Goal: Task Accomplishment & Management: Manage account settings

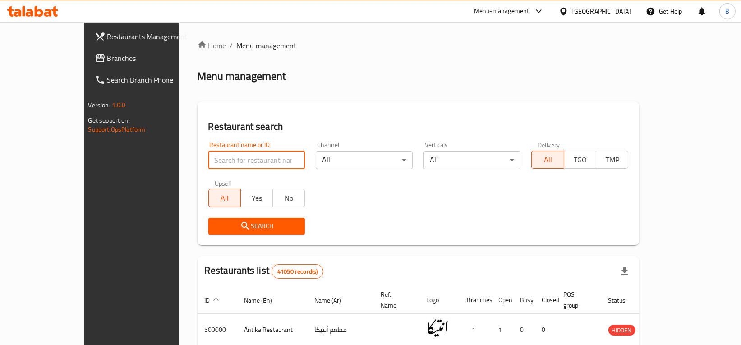
click at [232, 159] on input "search" at bounding box center [256, 160] width 97 height 18
type input "sushi time"
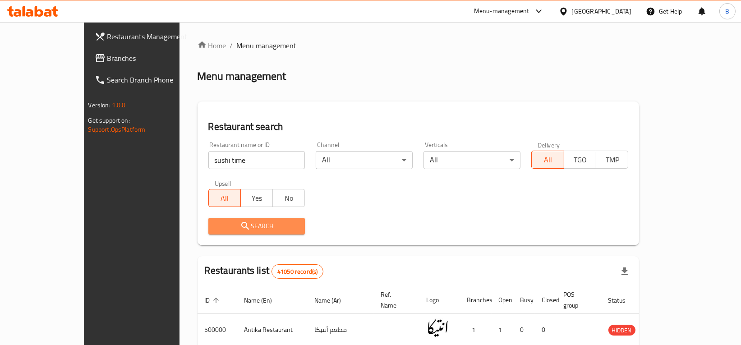
click at [231, 231] on span "Search" at bounding box center [256, 225] width 82 height 11
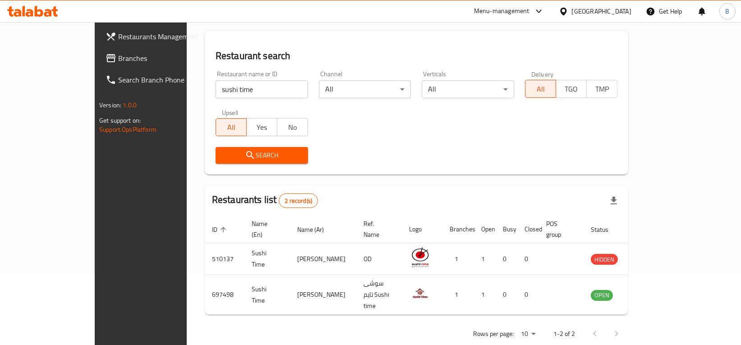
scroll to position [70, 0]
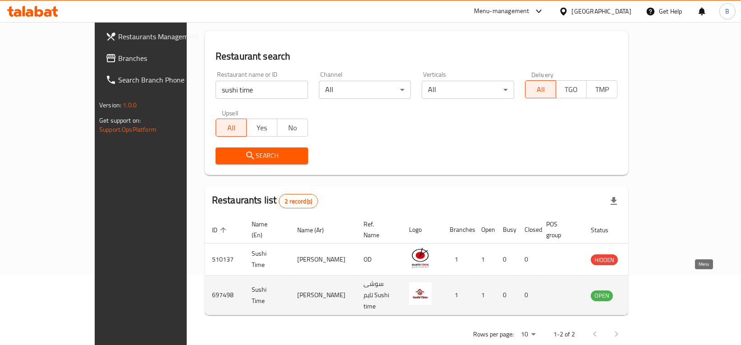
click at [649, 290] on icon "enhanced table" at bounding box center [643, 295] width 11 height 11
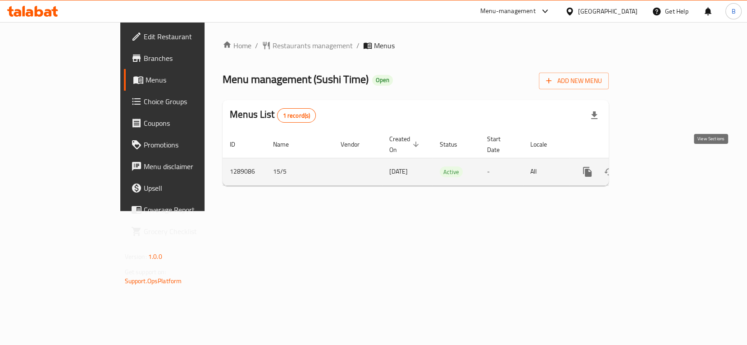
click at [658, 166] on icon "enhanced table" at bounding box center [652, 171] width 11 height 11
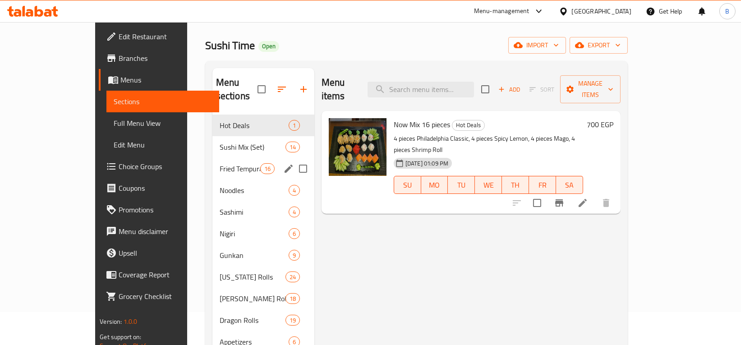
scroll to position [33, 0]
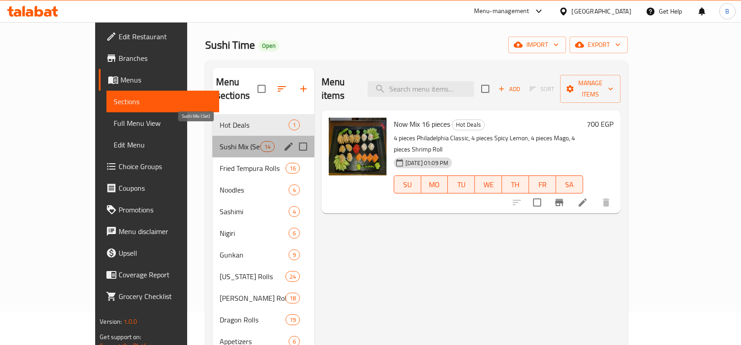
click at [220, 141] on span "Sushi Mix (Set)" at bounding box center [240, 146] width 41 height 11
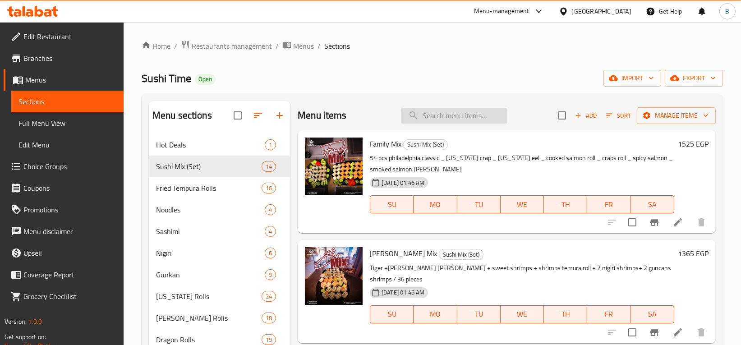
click at [464, 120] on input "search" at bounding box center [454, 116] width 106 height 16
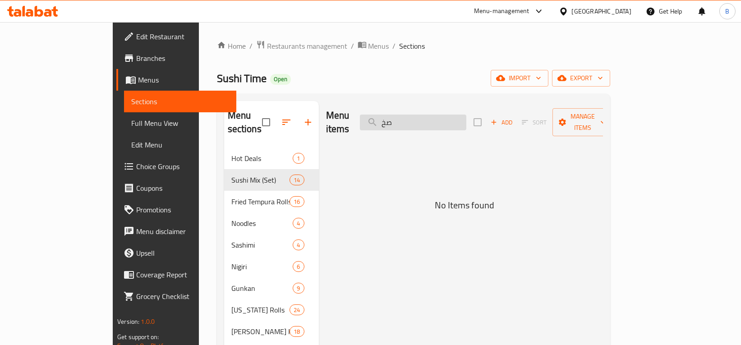
type input "ص"
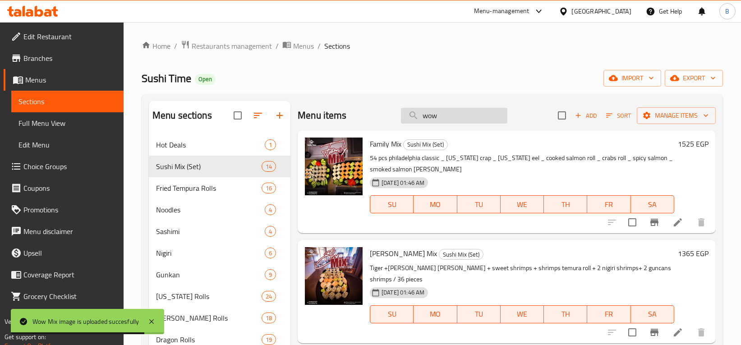
click at [469, 111] on input "wow" at bounding box center [454, 116] width 106 height 16
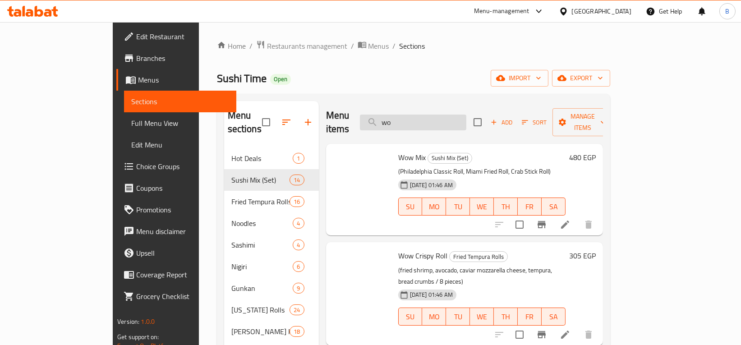
type input "wow"
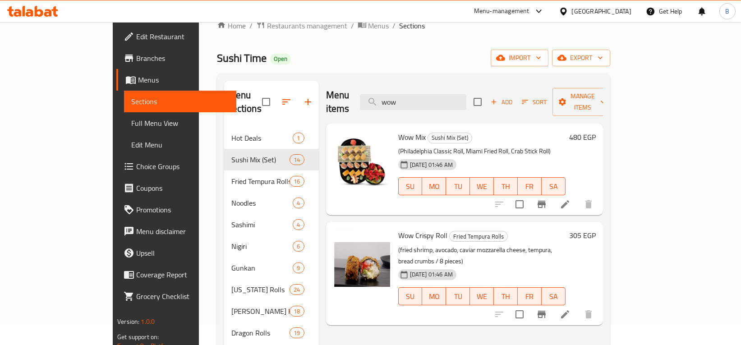
scroll to position [20, 0]
click at [457, 98] on input "wow" at bounding box center [413, 103] width 106 height 16
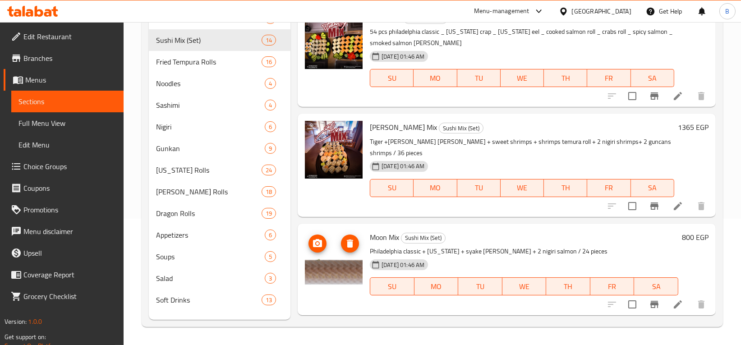
scroll to position [49, 0]
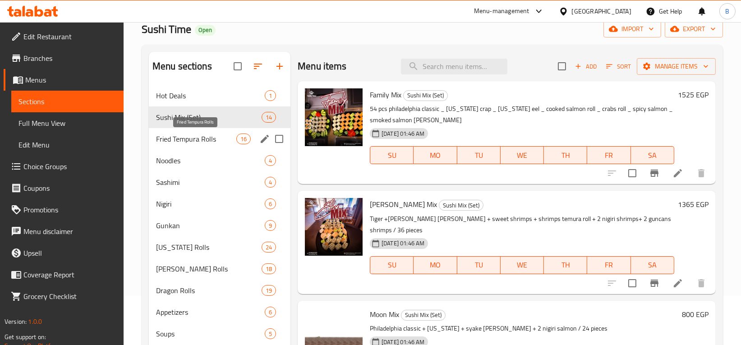
click at [196, 134] on span "Fried Tempura Rolls" at bounding box center [196, 138] width 80 height 11
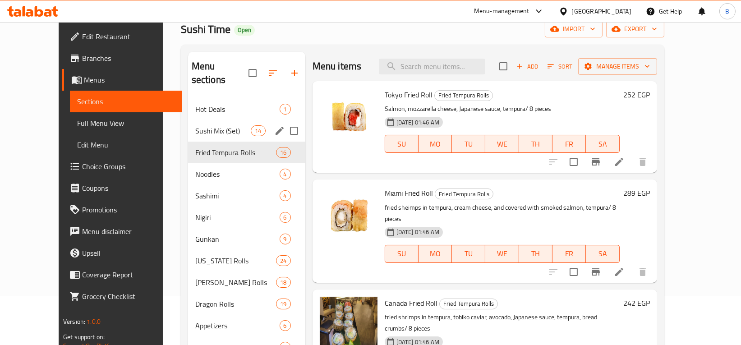
click at [200, 123] on div "Sushi Mix (Set) 14" at bounding box center [246, 131] width 117 height 22
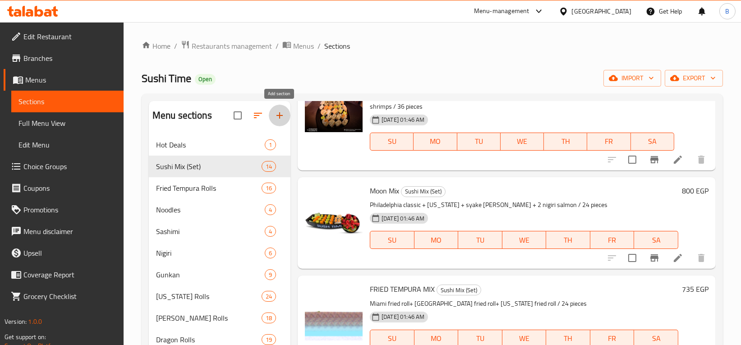
click at [282, 116] on icon "button" at bounding box center [279, 115] width 6 height 6
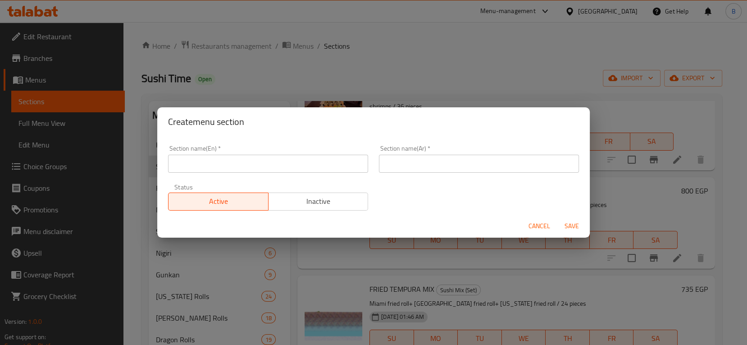
click at [268, 165] on input "text" at bounding box center [268, 164] width 200 height 18
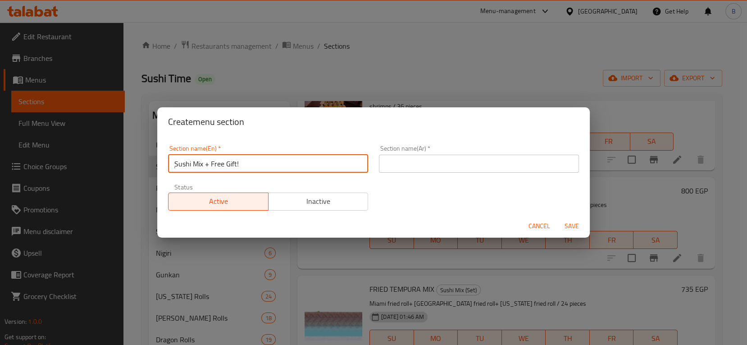
type input "ٍSushi Mix + Free Gift!"
click at [410, 157] on div "Section name(Ar)   * Section name(Ar) *" at bounding box center [479, 158] width 200 height 27
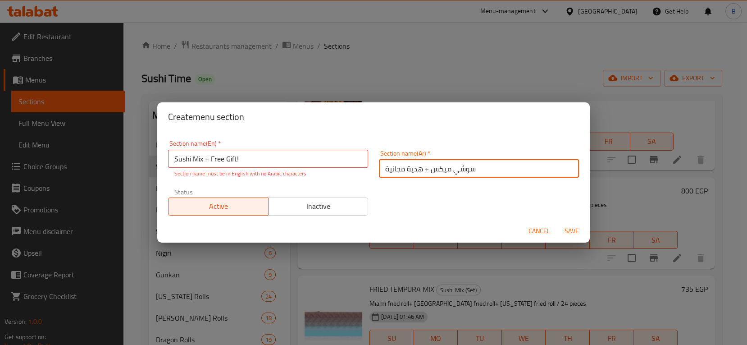
drag, startPoint x: 383, startPoint y: 170, endPoint x: 431, endPoint y: 171, distance: 48.2
click at [383, 169] on input "سوشي ميكس + هدية مجانية" at bounding box center [479, 169] width 200 height 18
type input "!سوشي ميكس + هدية مجانية"
click at [343, 202] on span "Inactive" at bounding box center [318, 206] width 93 height 13
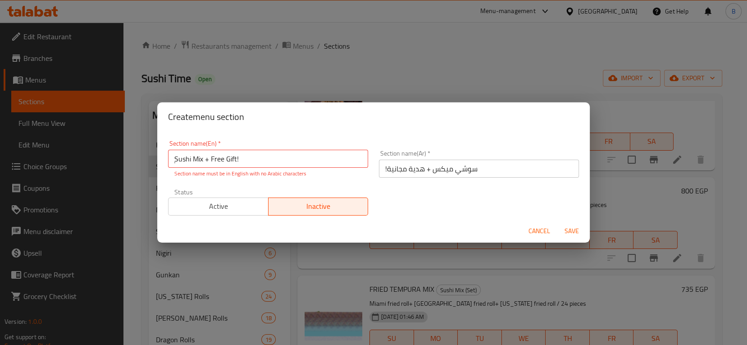
click at [577, 228] on span "Save" at bounding box center [572, 230] width 22 height 11
click at [208, 158] on input "ٍSushi Mix + Free Gift!" at bounding box center [268, 159] width 200 height 18
type input "ٍSushi Mi Free Gift!"
click at [305, 185] on div "Status Active Inactive" at bounding box center [268, 202] width 211 height 38
click at [251, 160] on input "ٍSushi Mi Free Gift!" at bounding box center [268, 159] width 200 height 18
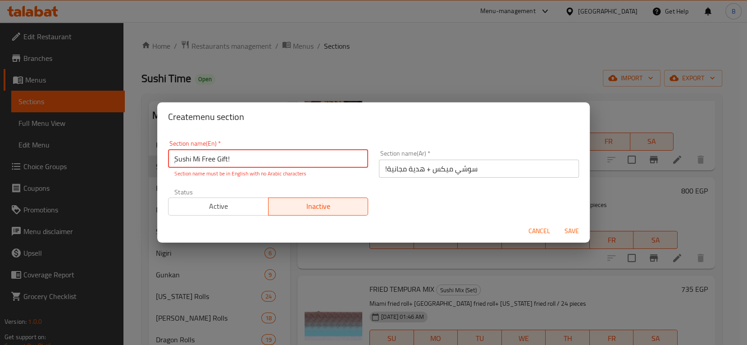
click at [251, 160] on input "ٍSushi Mi Free Gift!" at bounding box center [268, 159] width 200 height 18
type input "ٍ"
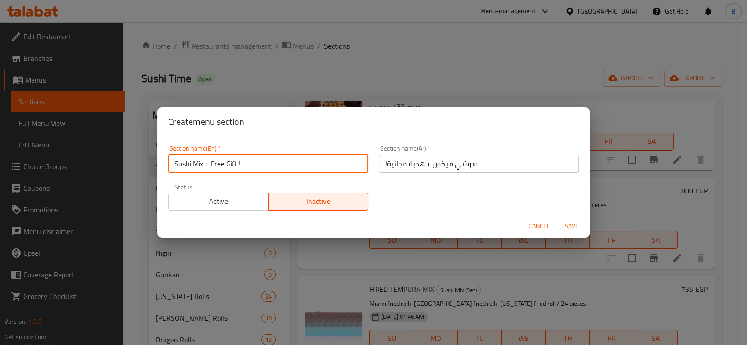
type input "Sushi Mix + Free Gift !"
click at [427, 222] on div "Cancel Save" at bounding box center [373, 226] width 433 height 24
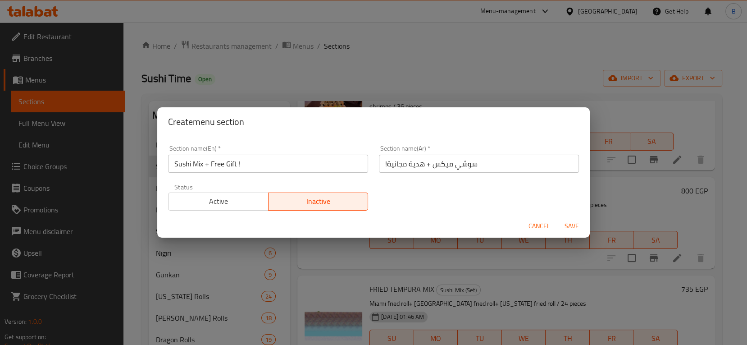
click at [573, 224] on span "Save" at bounding box center [572, 225] width 22 height 11
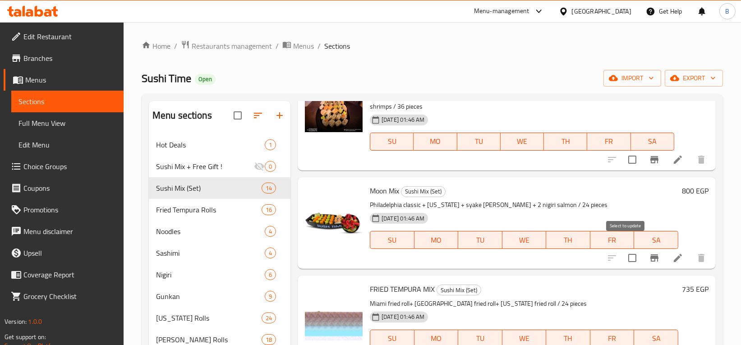
click at [625, 248] on input "checkbox" at bounding box center [631, 257] width 19 height 19
checkbox input "true"
click at [629, 150] on input "checkbox" at bounding box center [631, 159] width 19 height 19
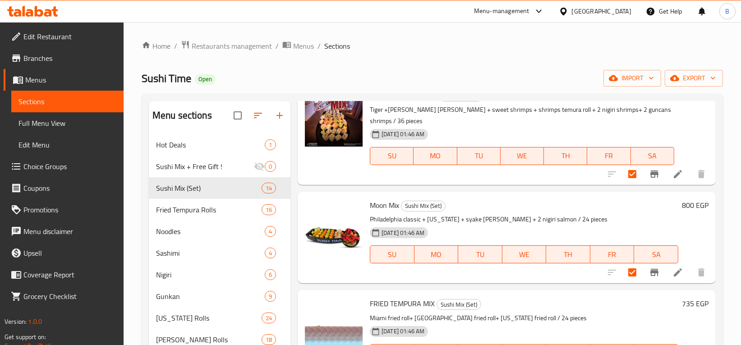
scroll to position [158, 0]
click at [629, 165] on input "checkbox" at bounding box center [631, 174] width 19 height 19
checkbox input "false"
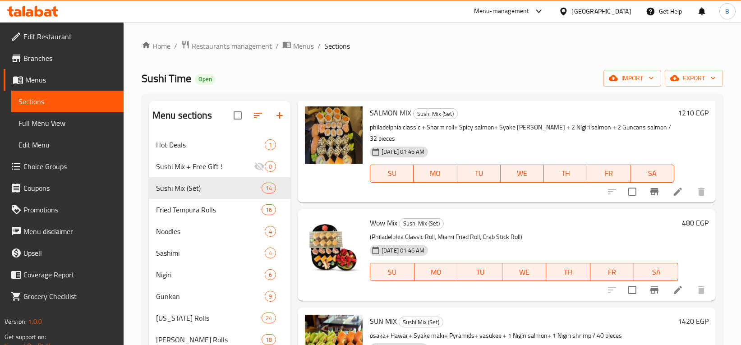
scroll to position [755, 0]
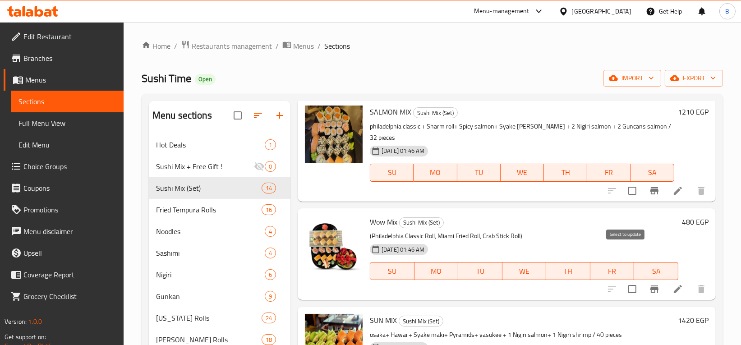
click at [628, 279] on input "checkbox" at bounding box center [631, 288] width 19 height 19
checkbox input "true"
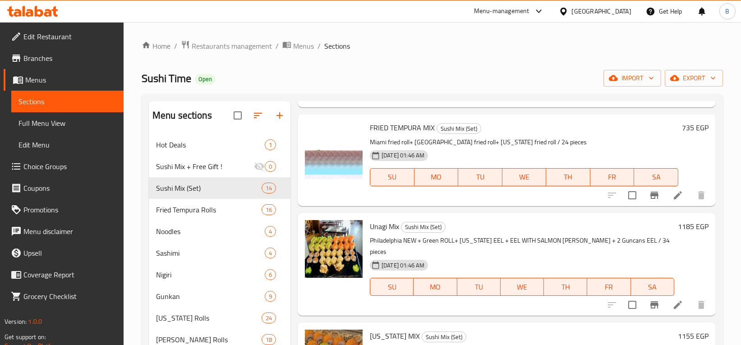
scroll to position [334, 0]
click at [627, 185] on input "checkbox" at bounding box center [631, 194] width 19 height 19
checkbox input "true"
click at [645, 88] on div "Home / Restaurants management / Menus / Sections Sushi Time Open import export …" at bounding box center [432, 254] width 581 height 429
click at [651, 80] on icon "button" at bounding box center [650, 77] width 9 height 9
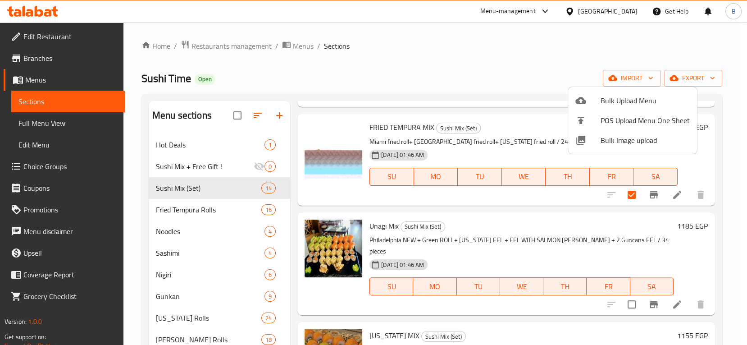
click at [511, 51] on div at bounding box center [373, 172] width 747 height 345
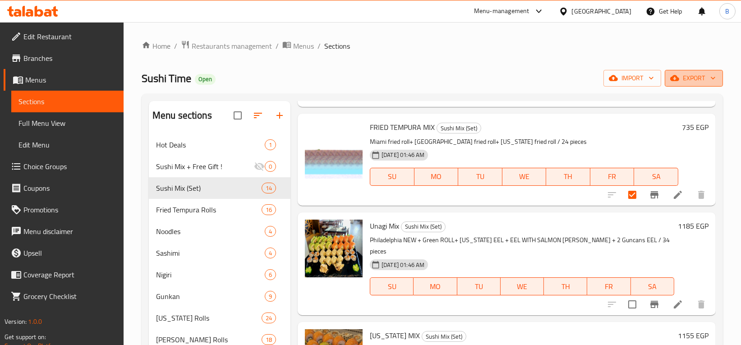
click at [717, 83] on button "export" at bounding box center [693, 78] width 58 height 17
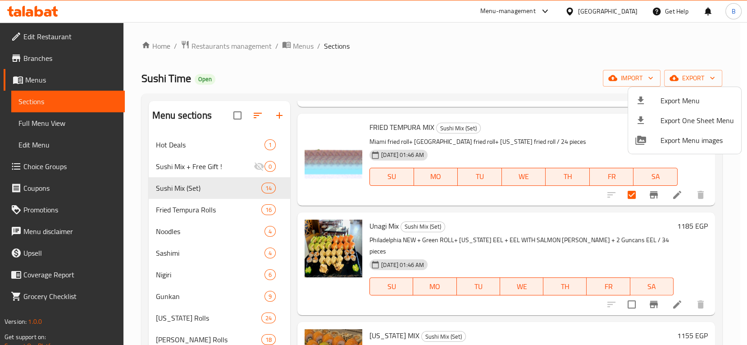
click at [557, 75] on div at bounding box center [373, 172] width 747 height 345
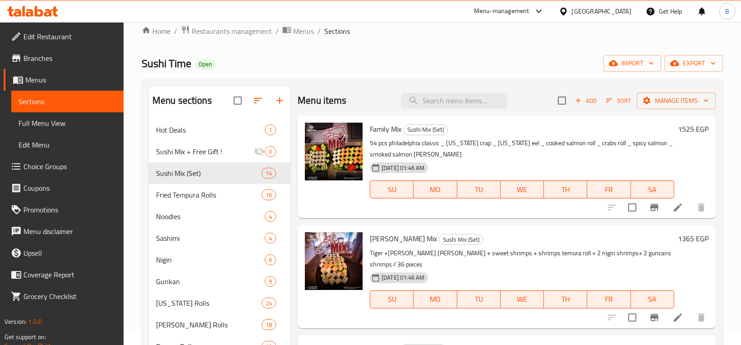
scroll to position [14, 0]
drag, startPoint x: 724, startPoint y: 156, endPoint x: 430, endPoint y: 41, distance: 316.0
click at [430, 41] on div "Home / Restaurants management / Menus / Sections Sushi Time Open import export …" at bounding box center [432, 240] width 581 height 429
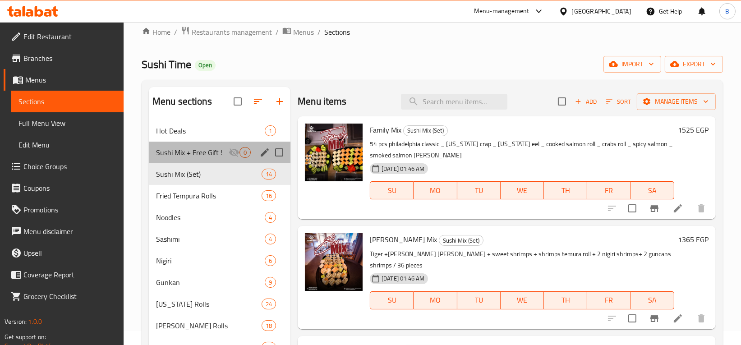
click at [197, 160] on div "Sushi Mix + Free Gift ! 0" at bounding box center [220, 153] width 142 height 22
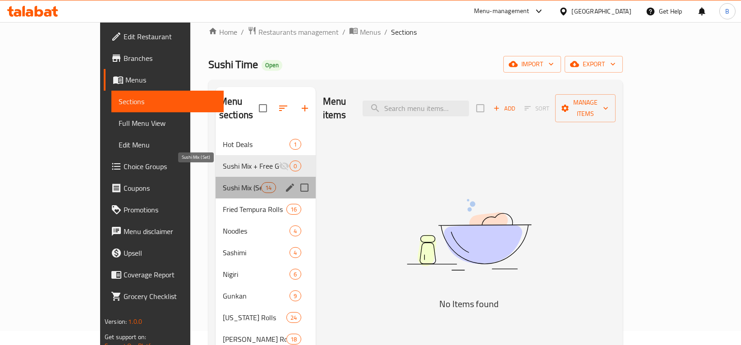
click at [223, 182] on span "Sushi Mix (Set)" at bounding box center [242, 187] width 38 height 11
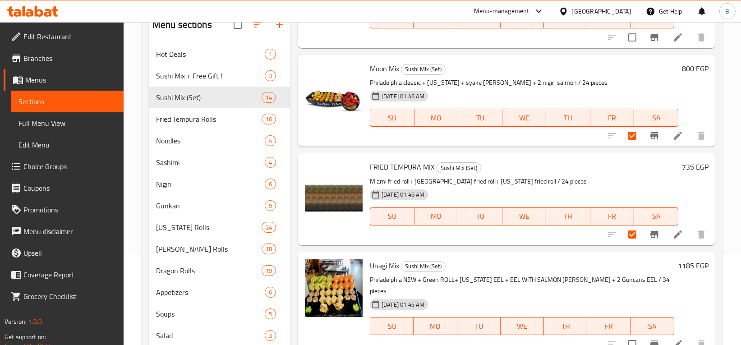
scroll to position [203, 0]
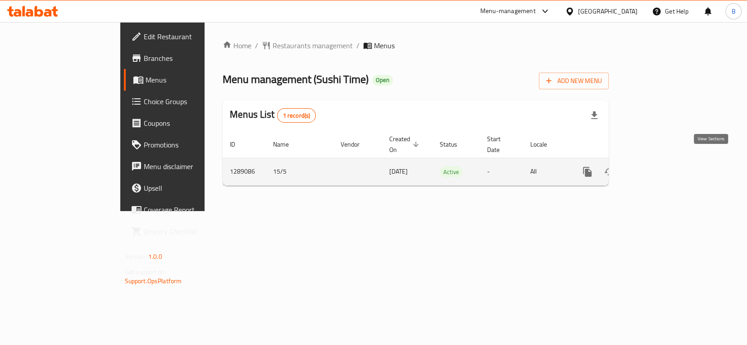
click at [658, 166] on icon "enhanced table" at bounding box center [652, 171] width 11 height 11
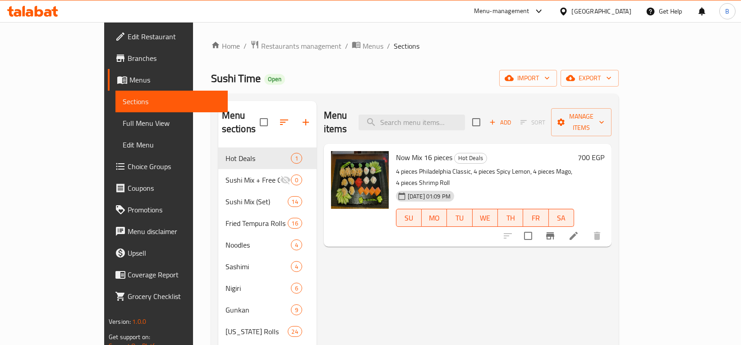
scroll to position [25, 0]
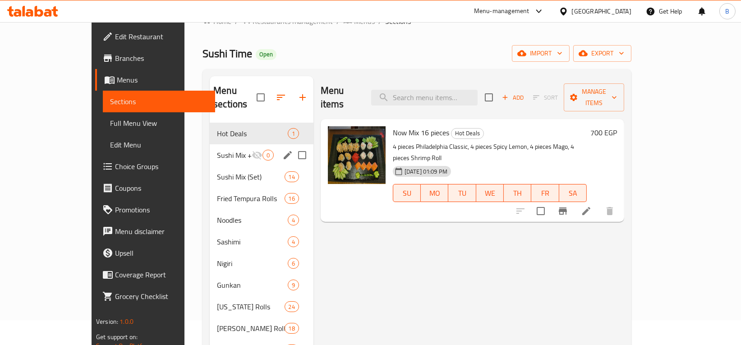
click at [210, 144] on div "Sushi Mix + Free Gift ! 0" at bounding box center [262, 155] width 104 height 22
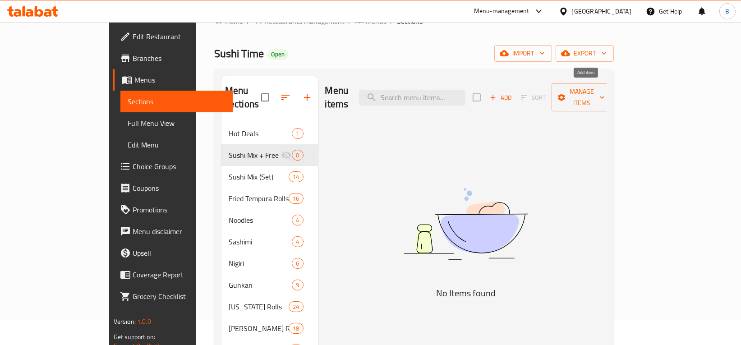
click at [512, 93] on span "Add" at bounding box center [500, 97] width 24 height 10
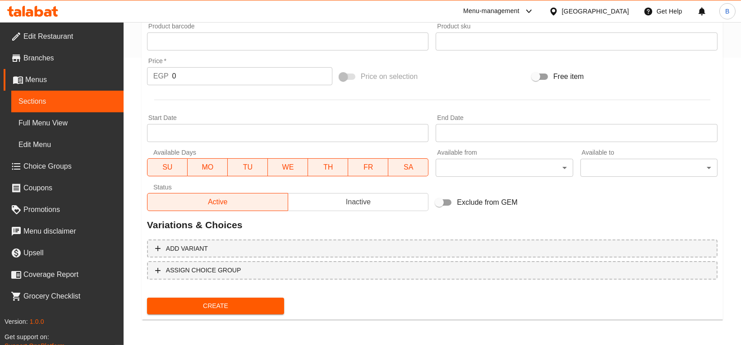
scroll to position [286, 0]
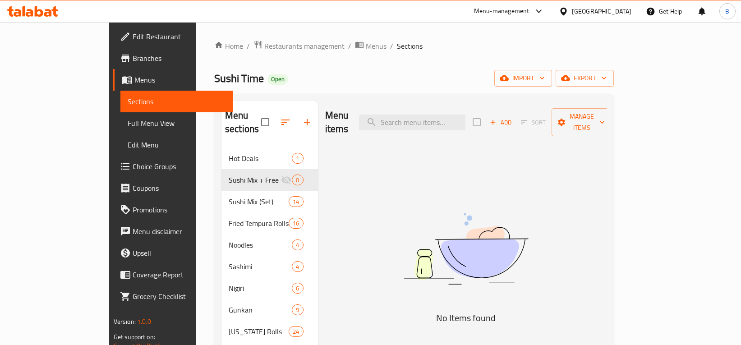
scroll to position [25, 0]
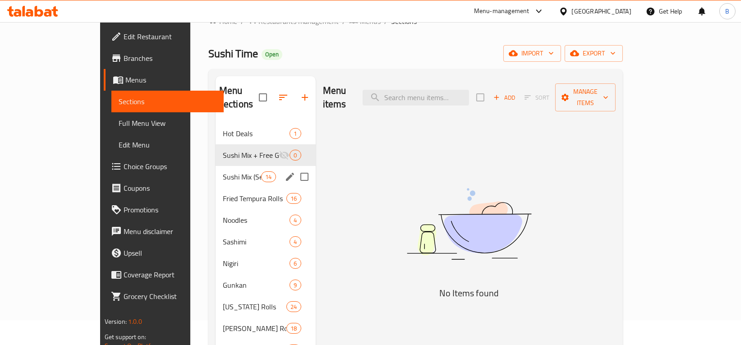
click at [215, 166] on div "Sushi Mix (Set) 14" at bounding box center [265, 177] width 100 height 22
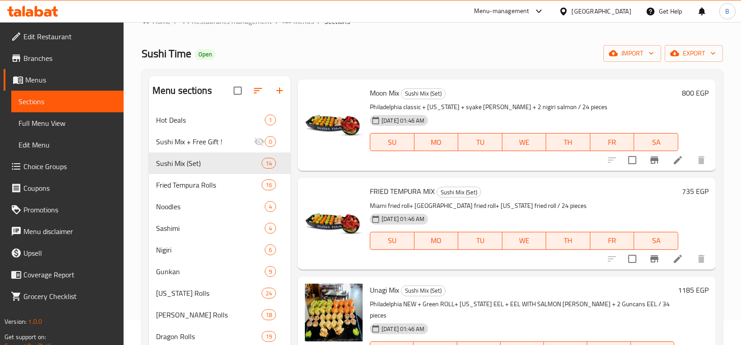
scroll to position [246, 0]
click at [631, 250] on input "checkbox" at bounding box center [631, 258] width 19 height 19
checkbox input "true"
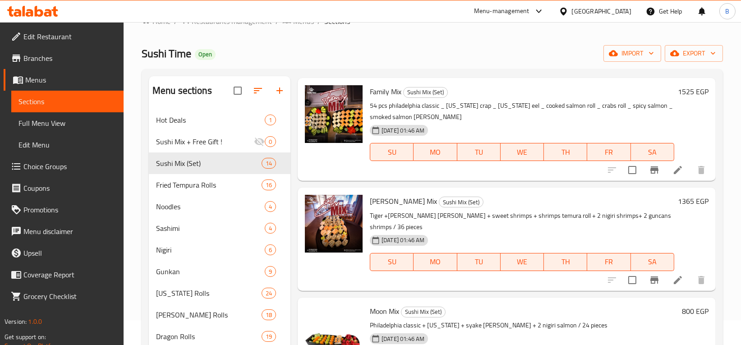
scroll to position [0, 0]
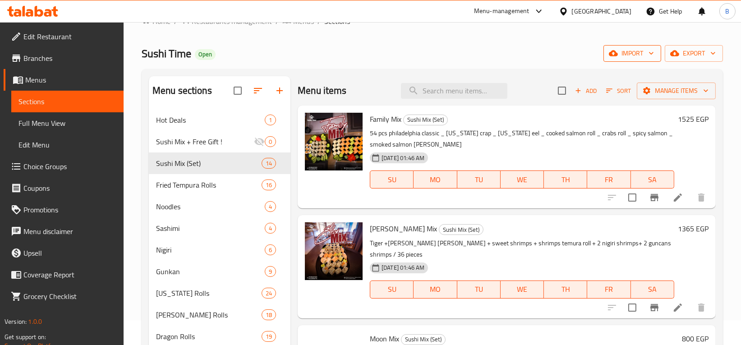
click at [645, 47] on button "import" at bounding box center [632, 53] width 58 height 17
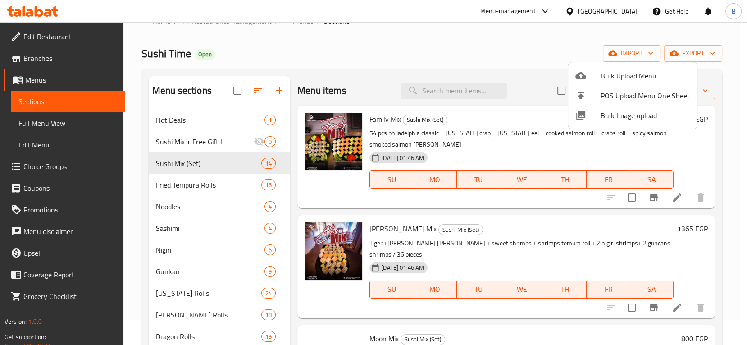
click at [571, 59] on div at bounding box center [373, 172] width 747 height 345
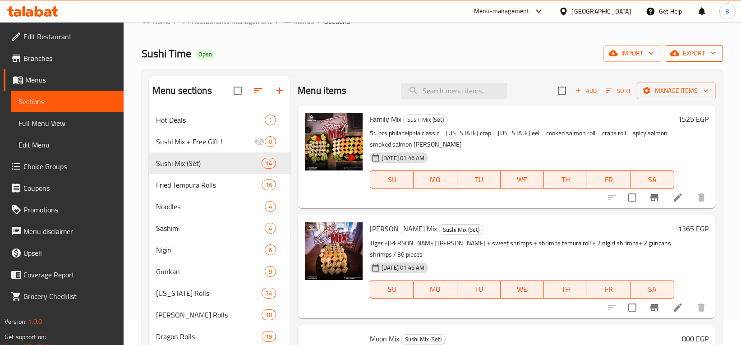
click at [696, 55] on button "export" at bounding box center [693, 53] width 58 height 17
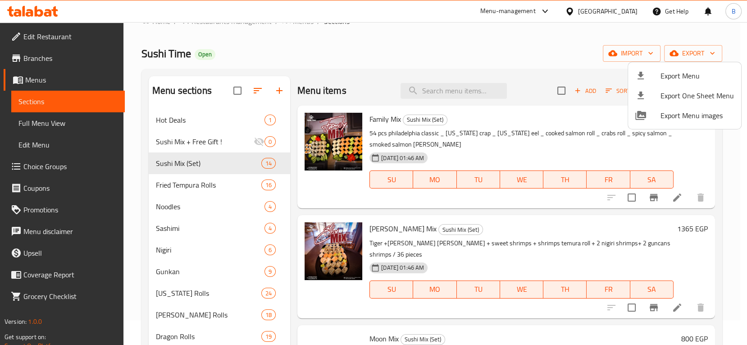
click at [490, 48] on div at bounding box center [373, 172] width 747 height 345
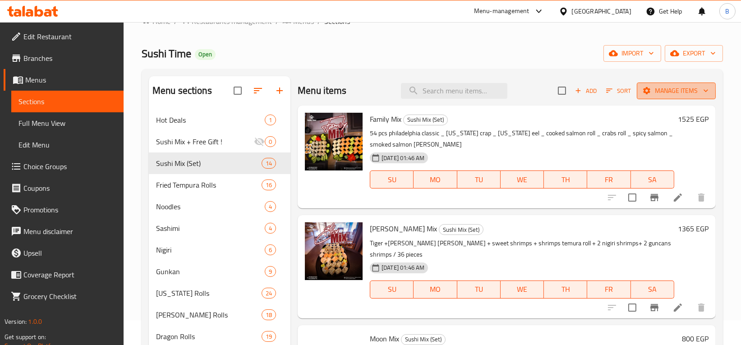
click at [666, 88] on span "Manage items" at bounding box center [676, 90] width 64 height 11
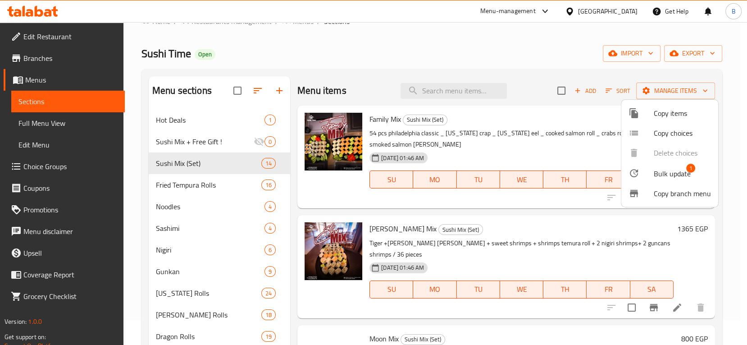
click at [527, 60] on div at bounding box center [373, 172] width 747 height 345
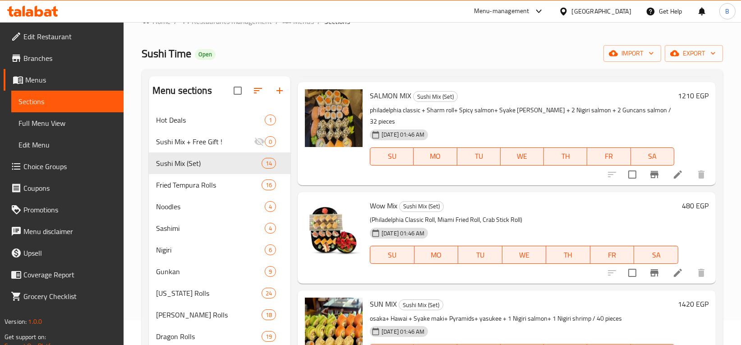
scroll to position [746, 0]
click at [625, 263] on input "checkbox" at bounding box center [631, 272] width 19 height 19
checkbox input "true"
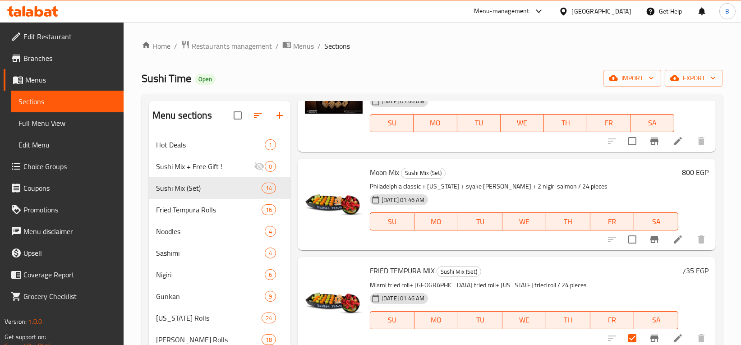
scroll to position [189, 0]
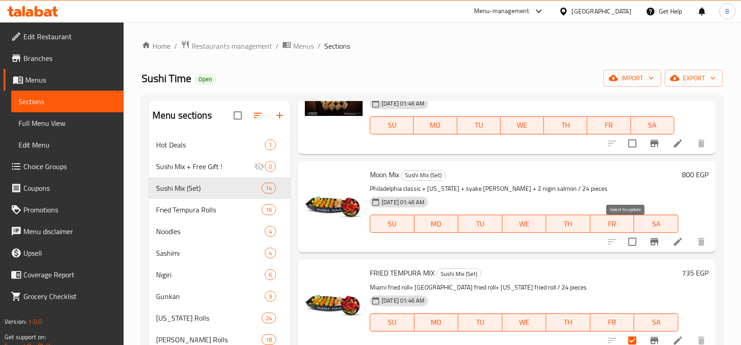
click at [631, 234] on input "checkbox" at bounding box center [631, 241] width 19 height 19
checkbox input "true"
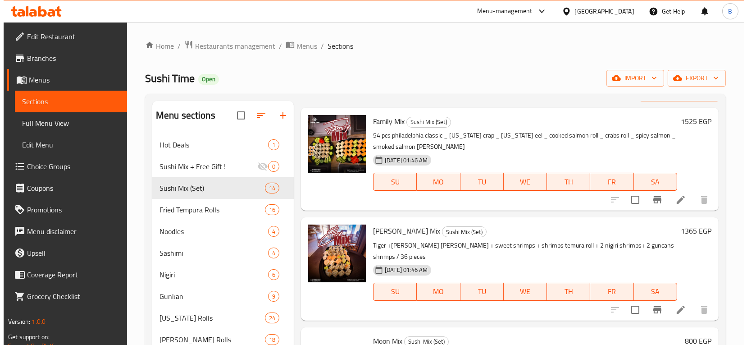
scroll to position [0, 0]
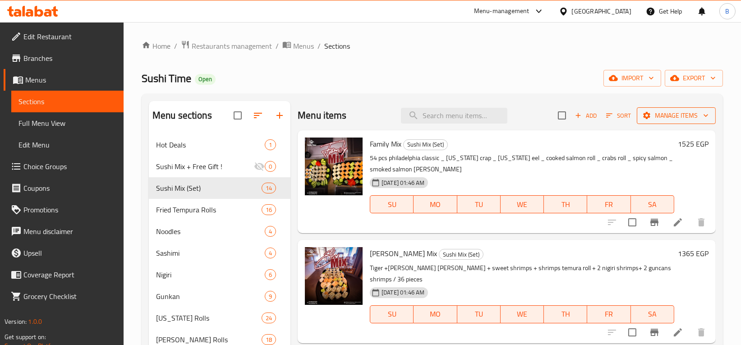
click at [670, 118] on span "Manage items" at bounding box center [676, 115] width 64 height 11
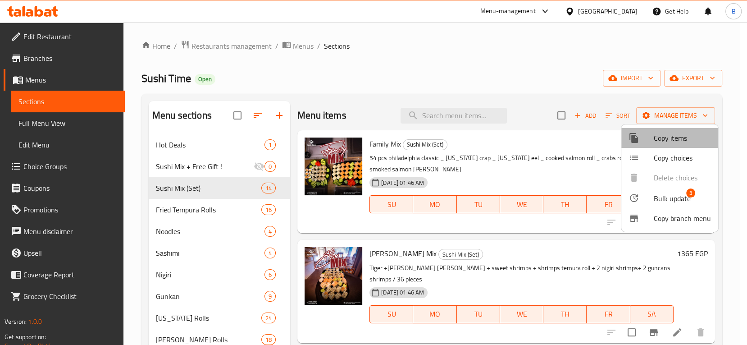
click at [663, 136] on span "Copy items" at bounding box center [682, 138] width 57 height 11
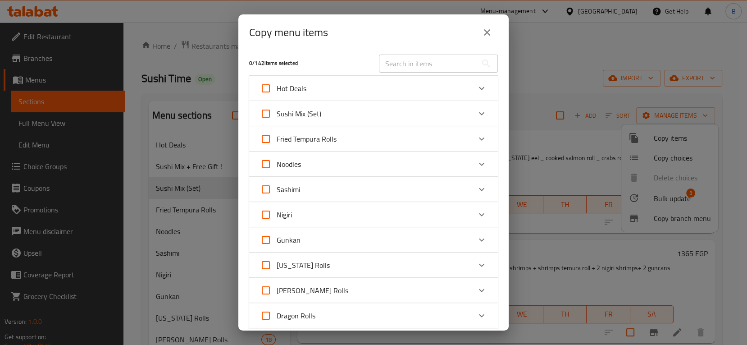
scroll to position [4, 0]
click at [479, 114] on icon "Expand" at bounding box center [481, 113] width 5 height 3
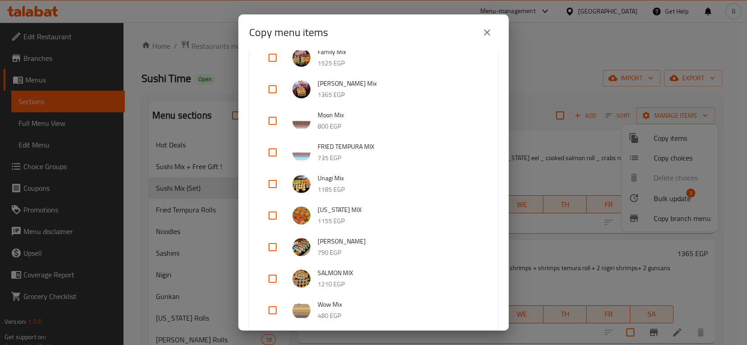
scroll to position [110, 0]
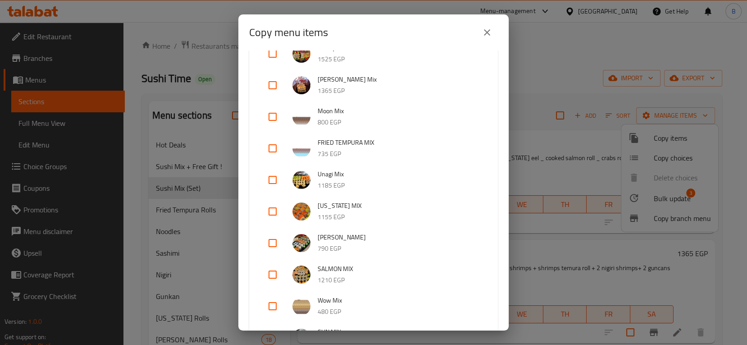
click at [272, 144] on input "checkbox" at bounding box center [273, 148] width 22 height 22
checkbox input "true"
click at [273, 116] on input "checkbox" at bounding box center [273, 117] width 22 height 22
checkbox input "true"
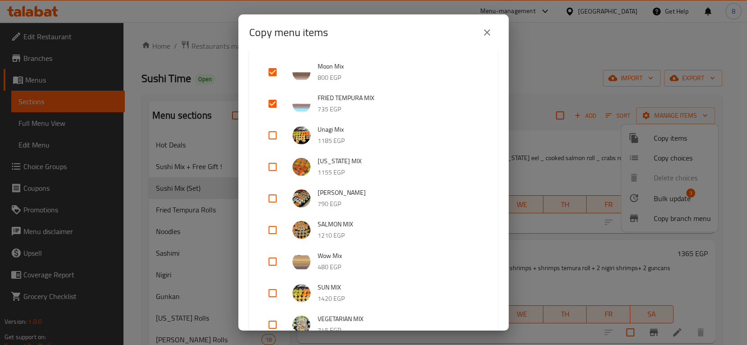
scroll to position [156, 0]
click at [271, 255] on input "checkbox" at bounding box center [273, 260] width 22 height 22
checkbox input "true"
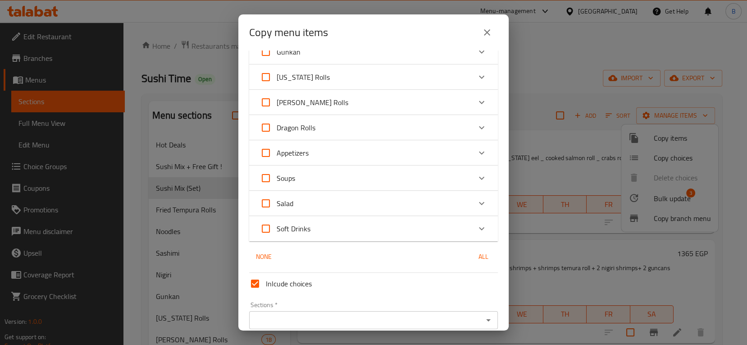
scroll to position [713, 0]
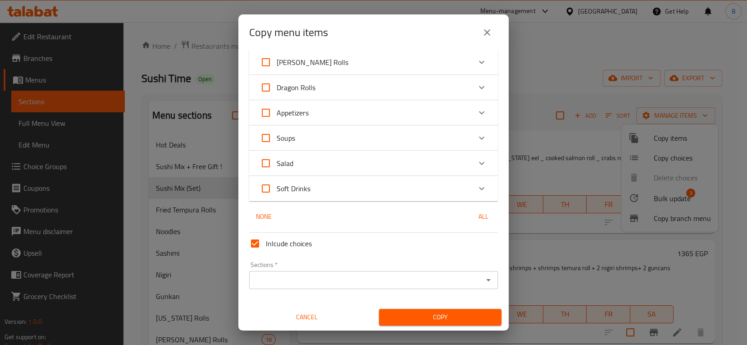
click at [374, 281] on input "Sections   *" at bounding box center [366, 280] width 229 height 13
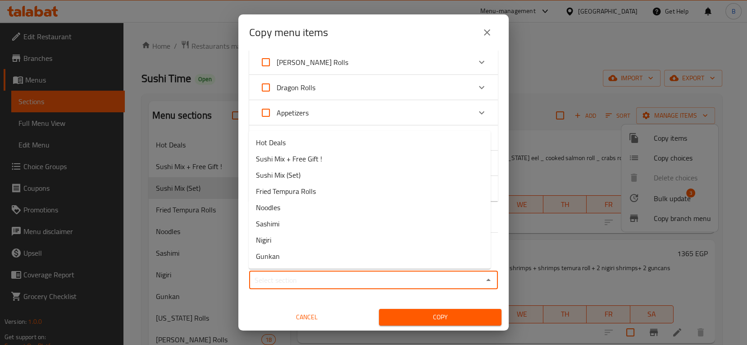
click at [374, 281] on input "Sections   *" at bounding box center [366, 280] width 229 height 13
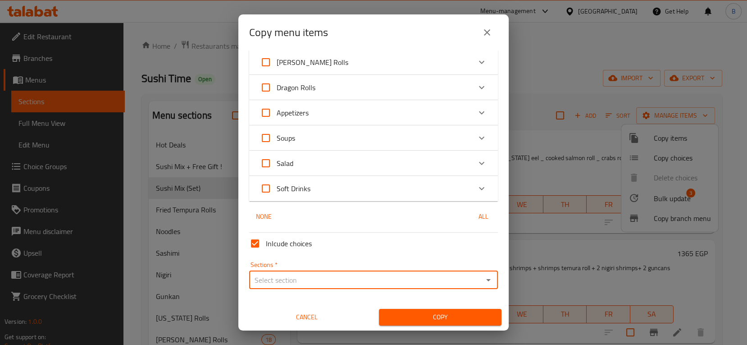
click at [393, 285] on input "Sections   *" at bounding box center [366, 280] width 229 height 13
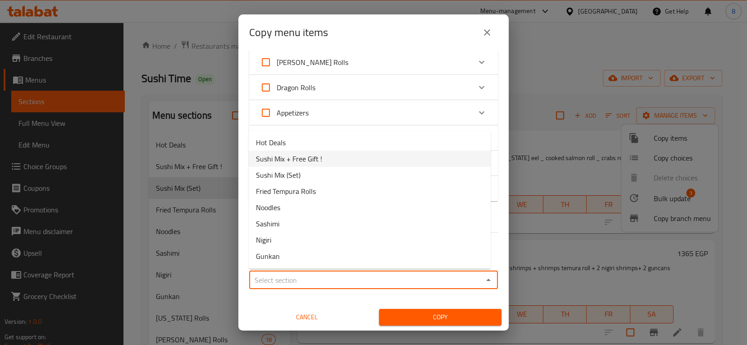
click at [285, 157] on span "Sushi Mix + Free Gift !" at bounding box center [289, 158] width 66 height 11
type input "Sushi Mix + Free Gift !"
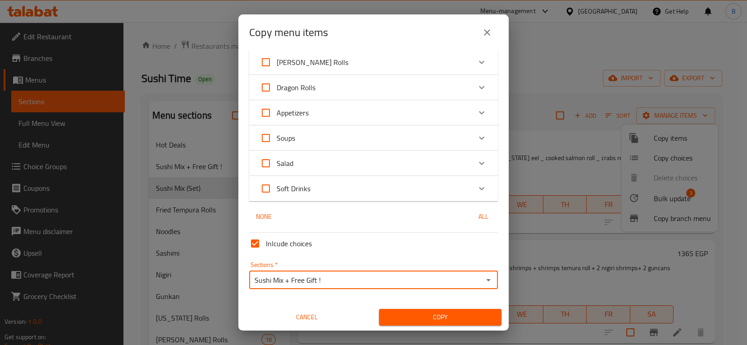
click at [438, 311] on span "Copy" at bounding box center [440, 316] width 108 height 11
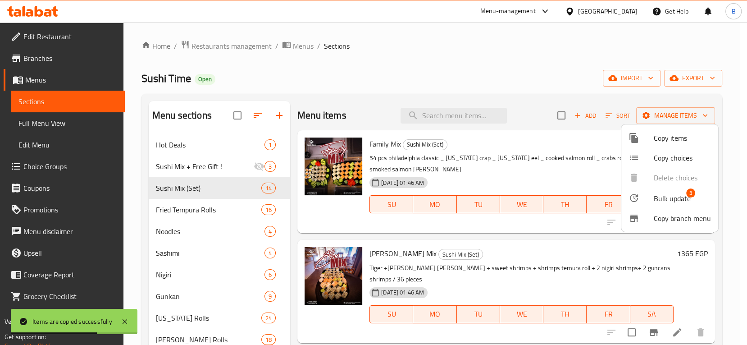
click at [205, 171] on div at bounding box center [373, 172] width 747 height 345
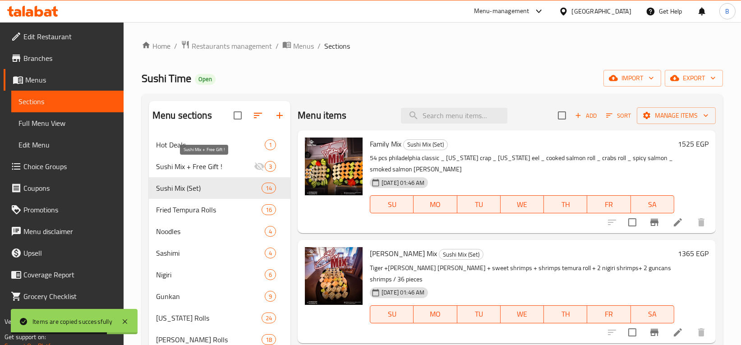
click at [205, 171] on span "Sushi Mix + Free Gift !" at bounding box center [205, 166] width 98 height 11
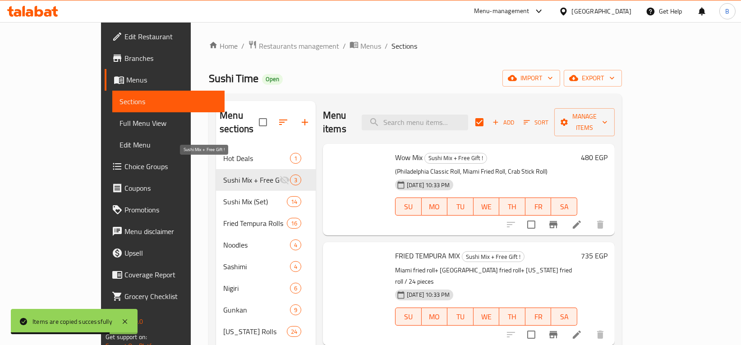
checkbox input "true"
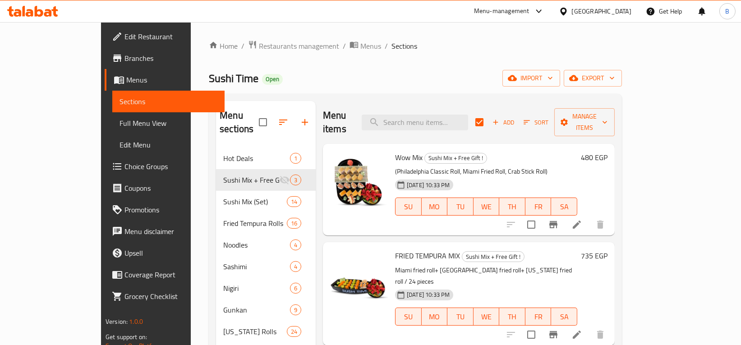
click at [451, 77] on div "Sushi Time Open import export" at bounding box center [415, 78] width 413 height 17
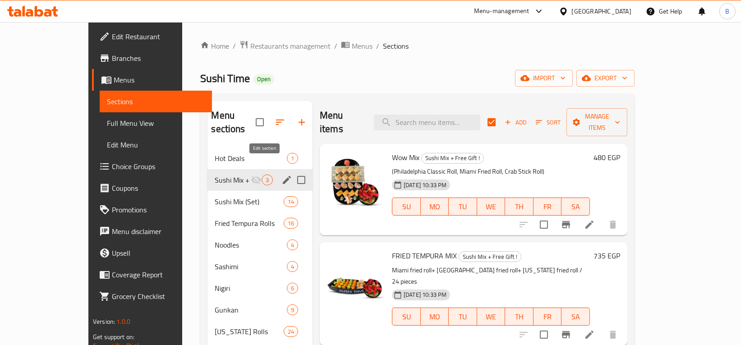
click at [283, 176] on icon "edit" at bounding box center [287, 180] width 8 height 8
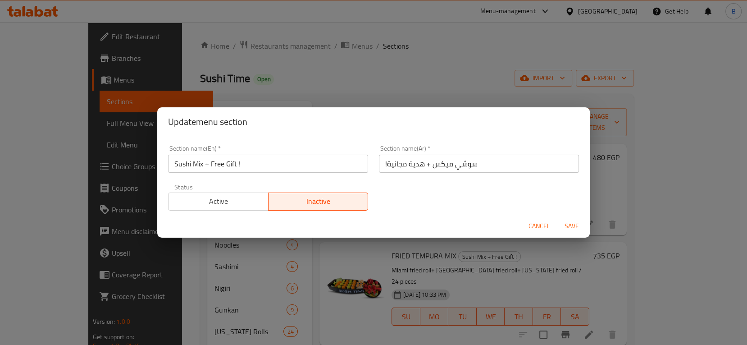
click at [234, 197] on span "Active" at bounding box center [218, 201] width 93 height 13
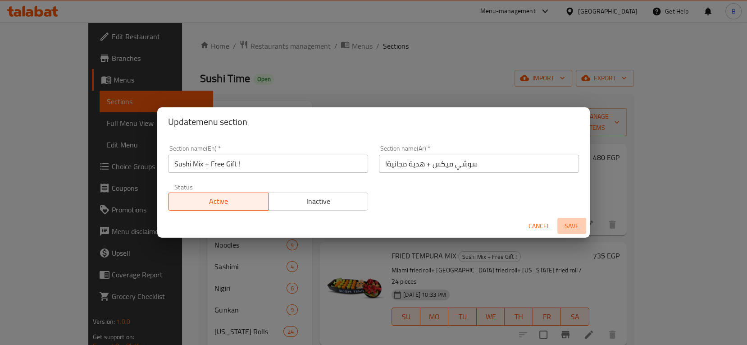
click at [567, 228] on span "Save" at bounding box center [572, 225] width 22 height 11
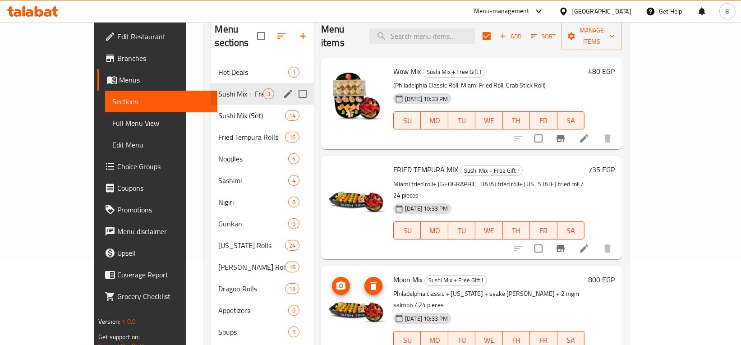
scroll to position [73, 0]
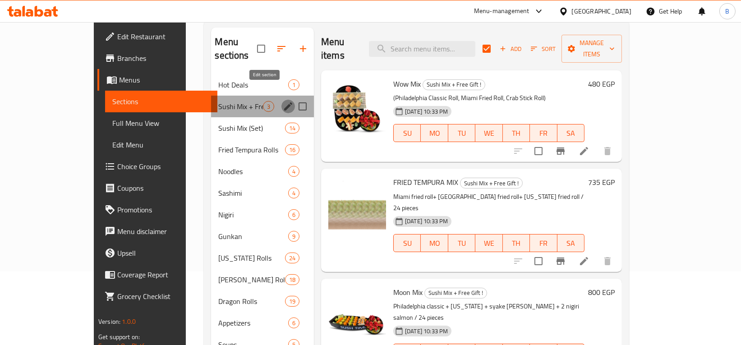
click at [283, 101] on icon "edit" at bounding box center [288, 106] width 11 height 11
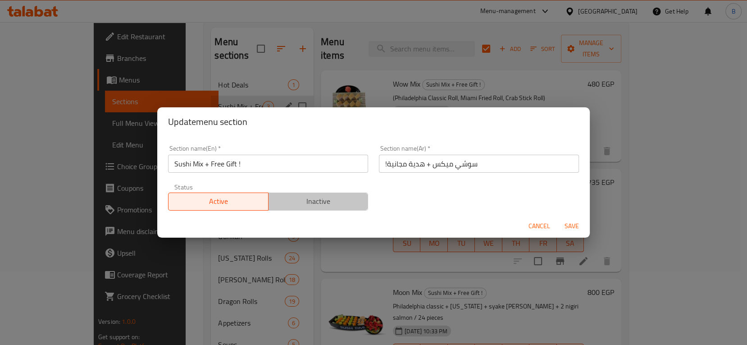
click at [324, 208] on button "Inactive" at bounding box center [318, 201] width 101 height 18
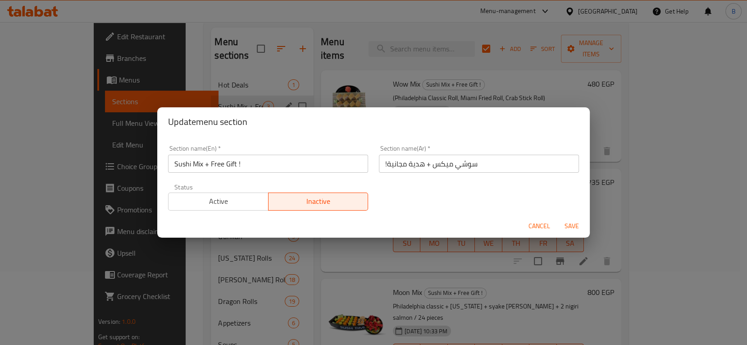
click at [572, 227] on span "Save" at bounding box center [572, 225] width 22 height 11
